Goal: Find specific page/section: Find specific page/section

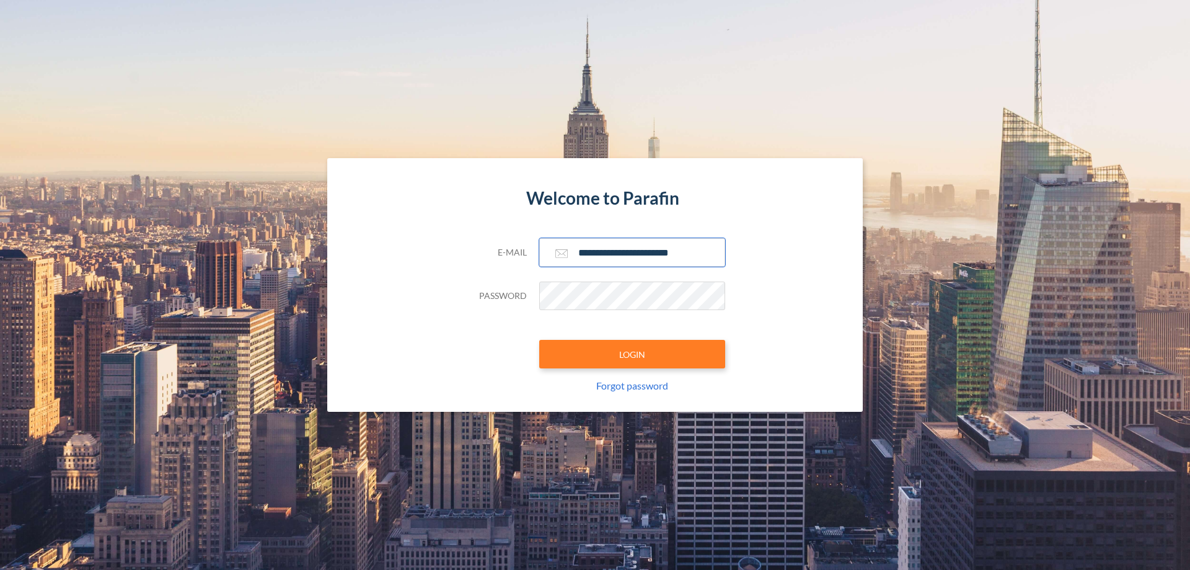
type input "**********"
click at [632, 354] on button "LOGIN" at bounding box center [632, 354] width 186 height 29
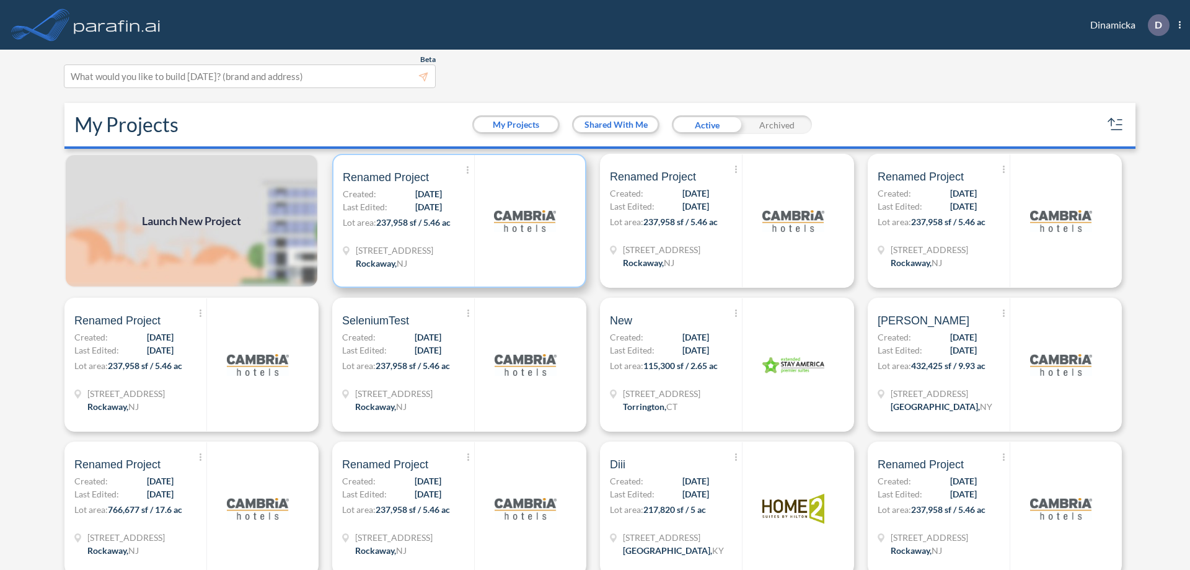
scroll to position [3, 0]
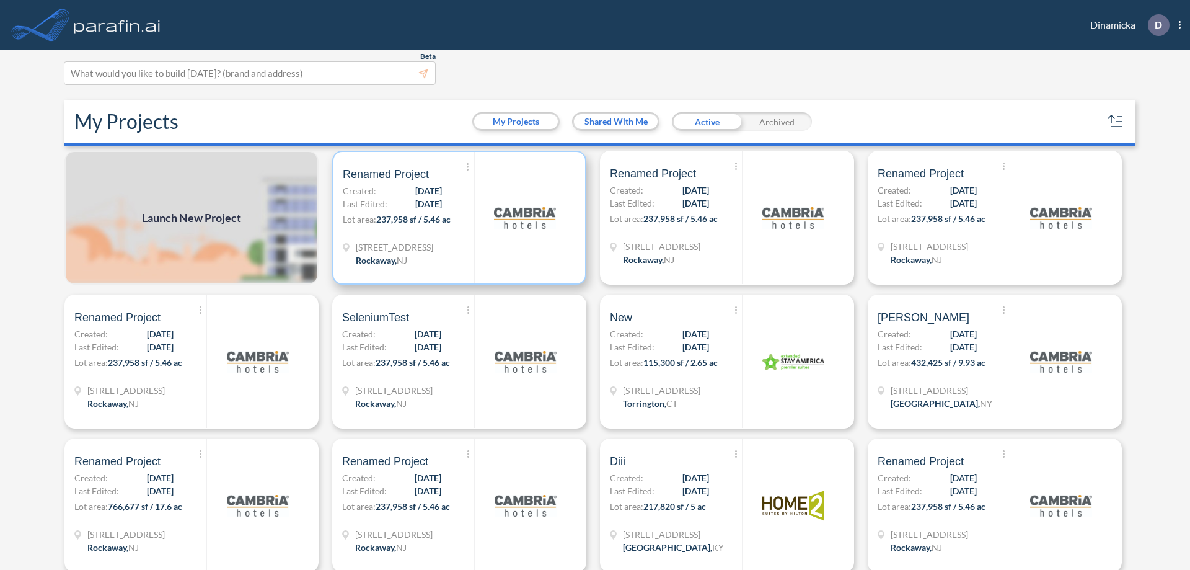
click at [457, 218] on p "Lot area: 237,958 sf / 5.46 ac" at bounding box center [408, 222] width 131 height 18
